Goal: Find specific page/section: Find specific page/section

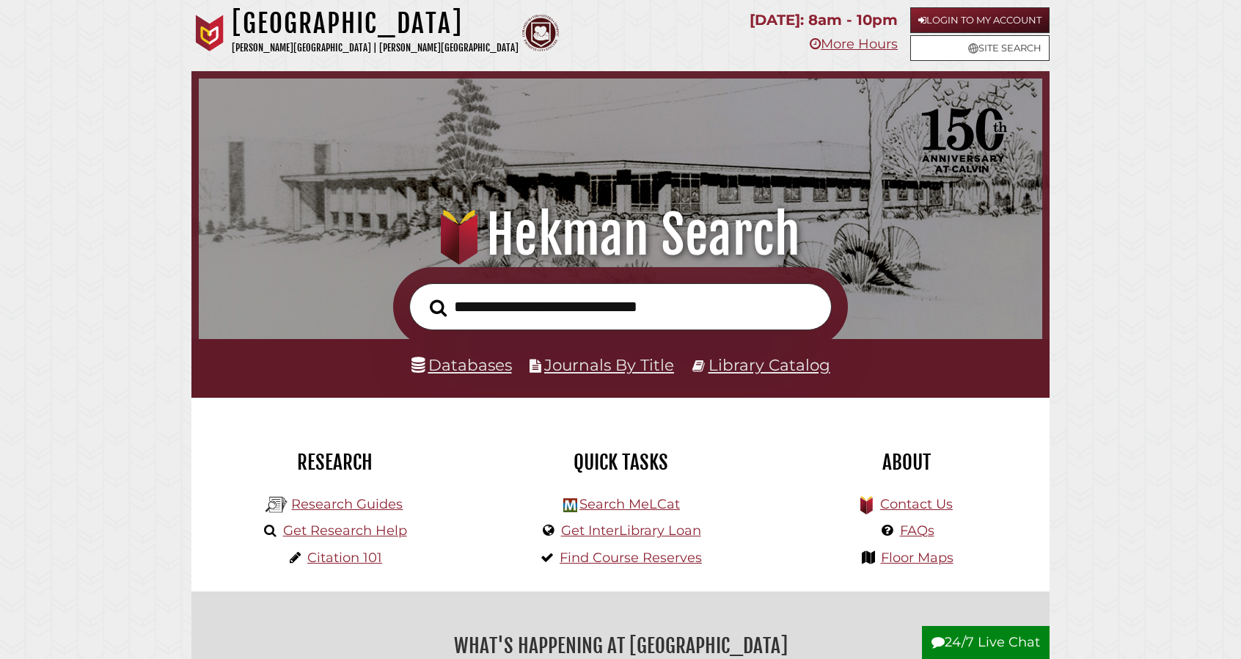
scroll to position [279, 836]
click at [588, 324] on input "text" at bounding box center [620, 307] width 423 height 48
click at [455, 365] on link "Databases" at bounding box center [462, 364] width 101 height 19
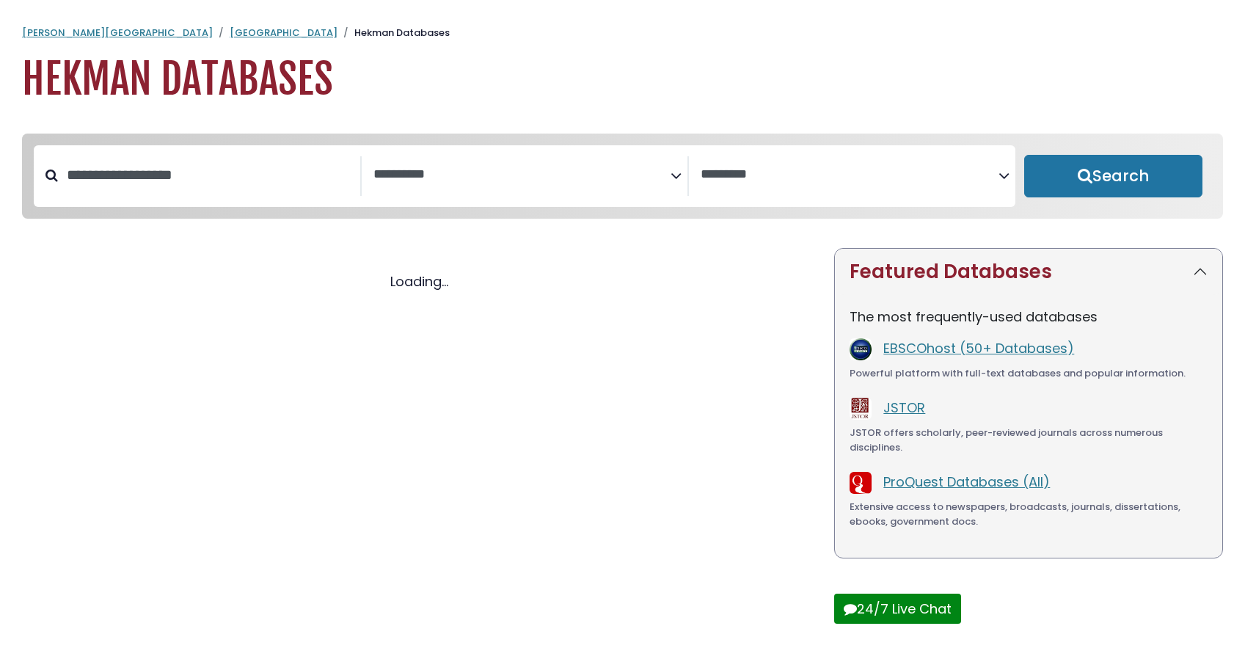
select select "Database Subject Filter"
select select "Database Vendors Filter"
select select "Database Subject Filter"
select select "Database Vendors Filter"
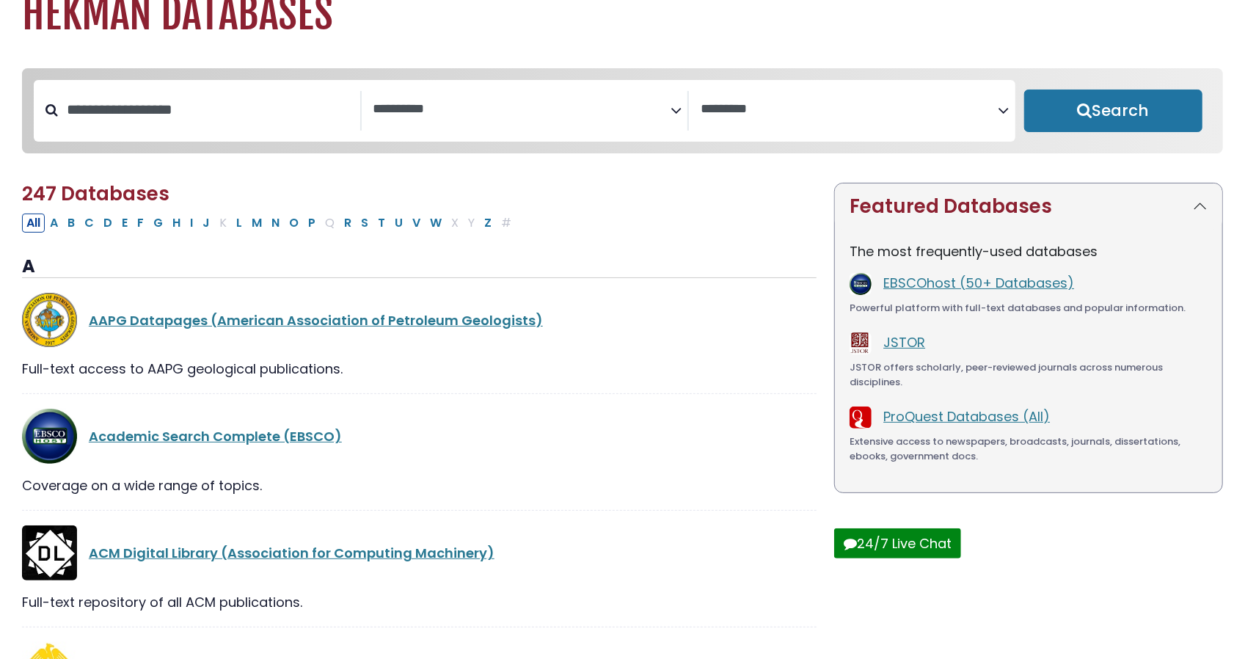
scroll to position [66, 0]
click at [236, 441] on link "Academic Search Complete (EBSCO)" at bounding box center [215, 435] width 253 height 18
